Goal: Information Seeking & Learning: Learn about a topic

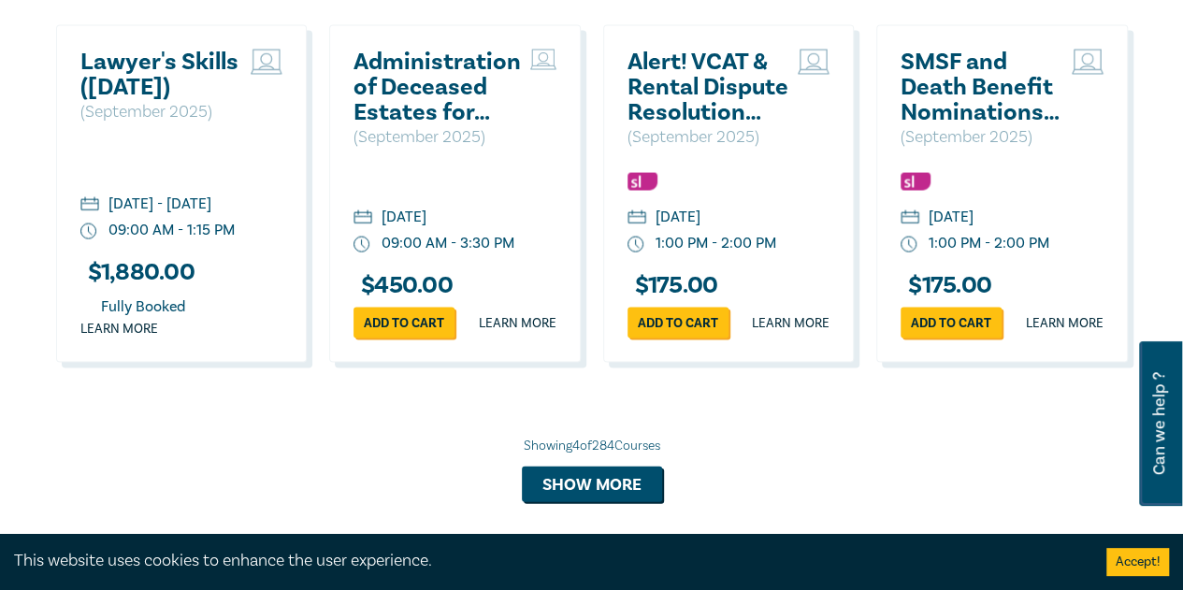
scroll to position [1726, 0]
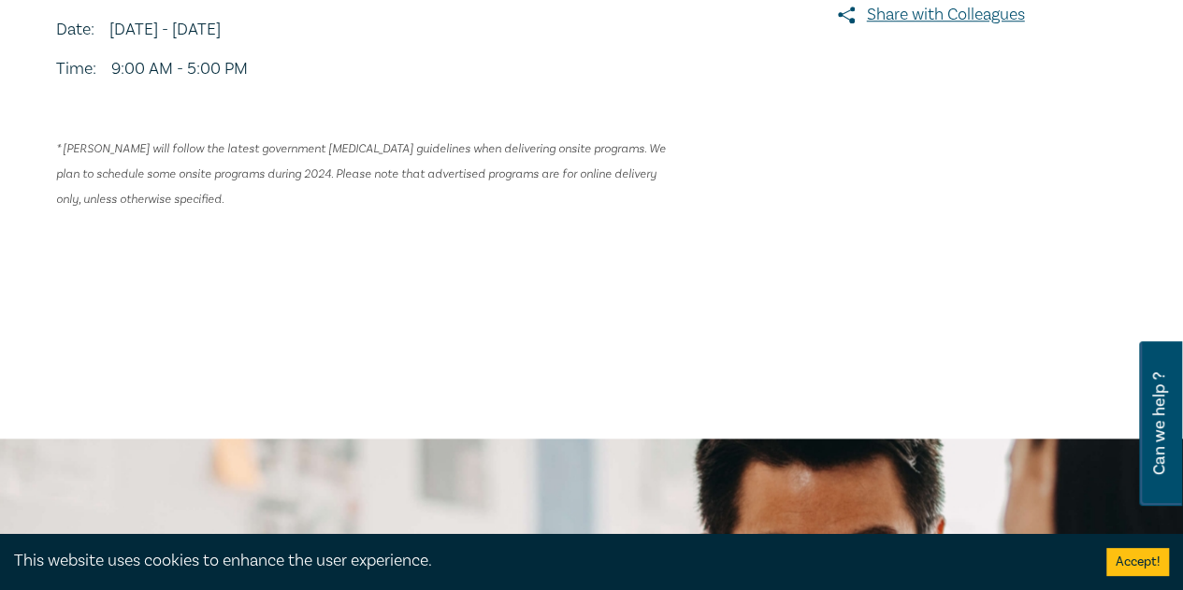
scroll to position [826, 0]
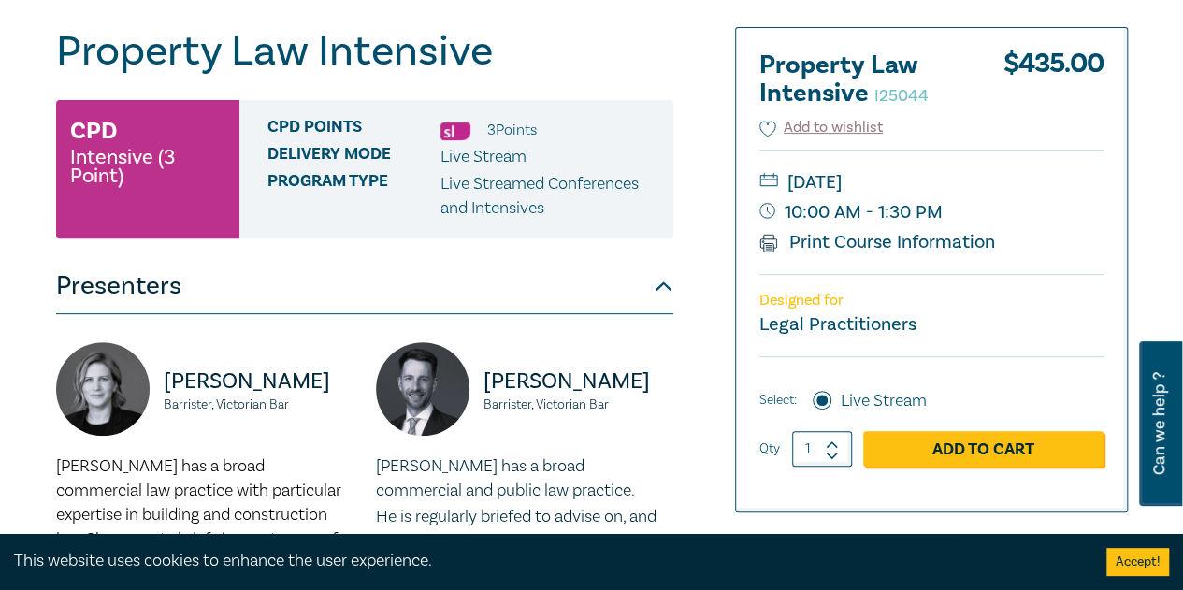
scroll to position [215, 0]
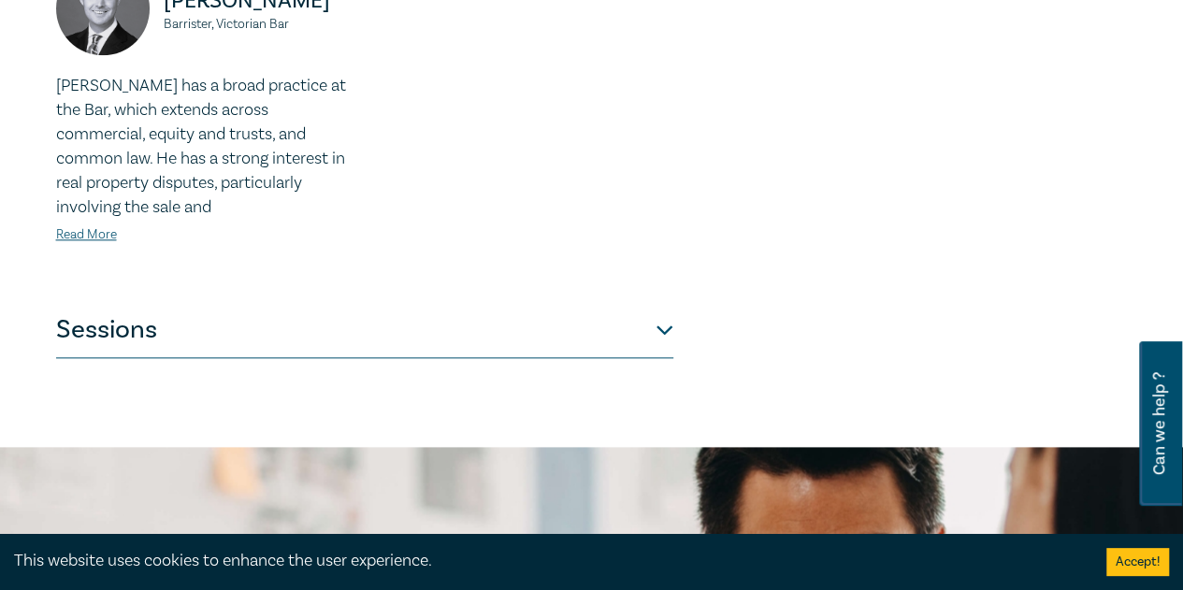
click at [90, 336] on button "Sessions" at bounding box center [364, 330] width 617 height 56
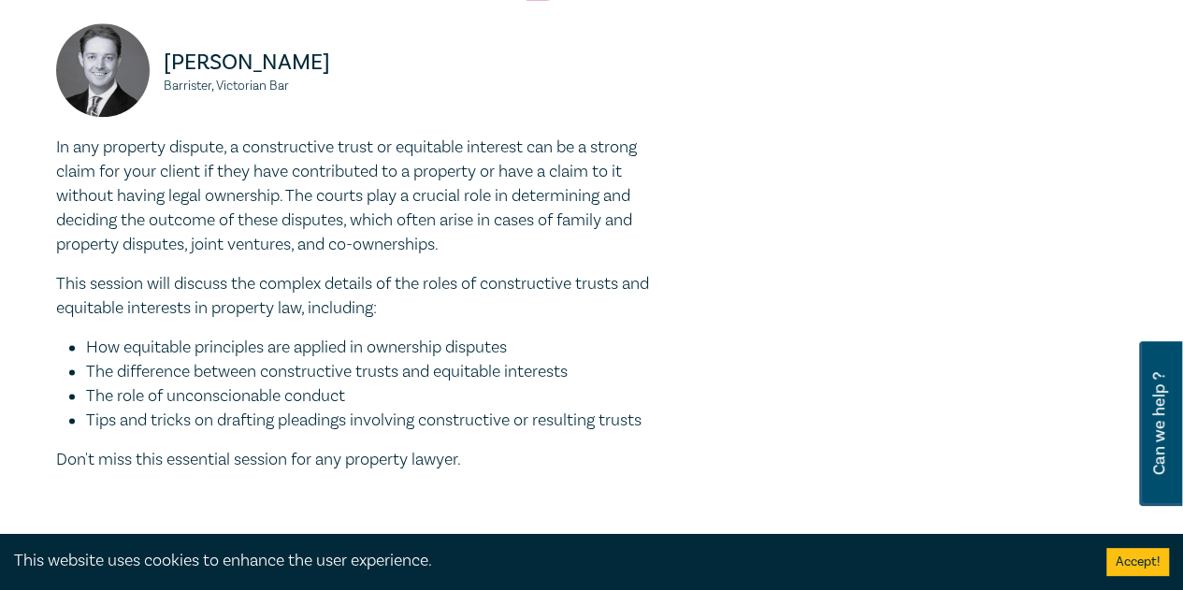
scroll to position [1221, 0]
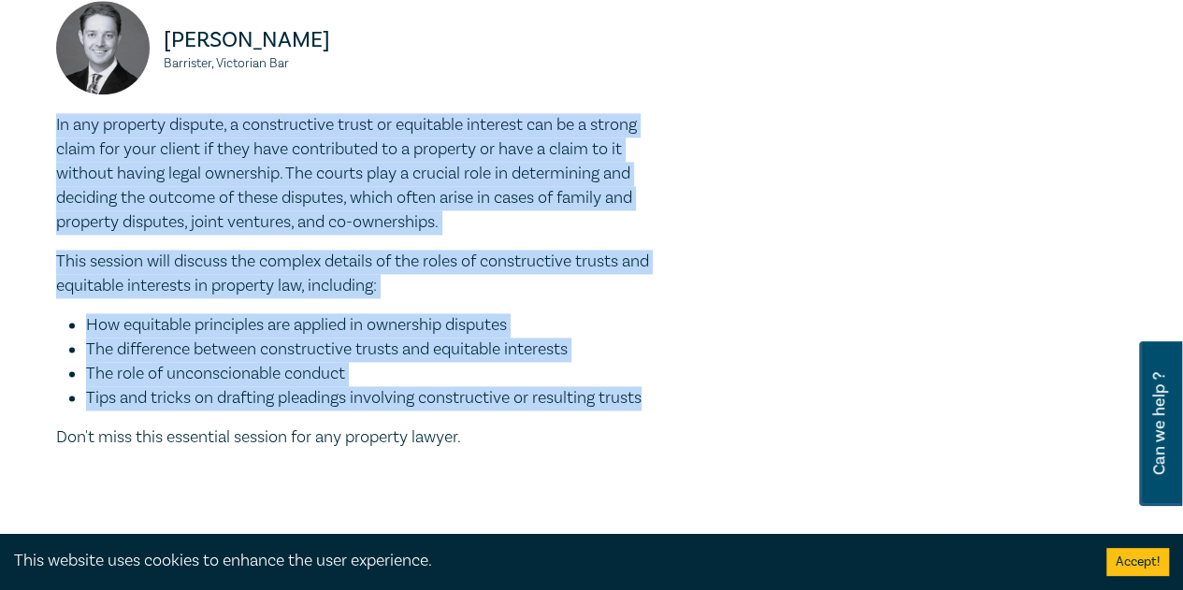
drag, startPoint x: 648, startPoint y: 395, endPoint x: 43, endPoint y: 120, distance: 664.8
click at [43, 120] on div "Property Law Intensive I25044 CPD Intensive (3 Point) CPD Points 3 Point s Deli…" at bounding box center [591, 58] width 1183 height 2254
copy div "In any property dispute, a constructive trust or equitable interest can be a st…"
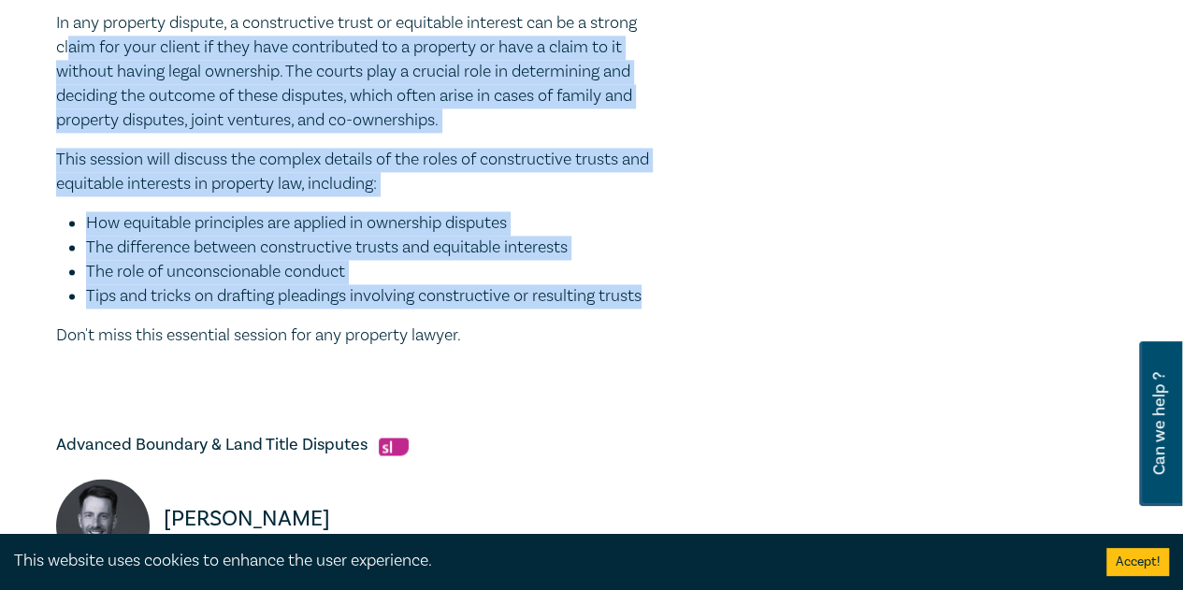
scroll to position [1333, 0]
